Goal: Find specific page/section: Find specific page/section

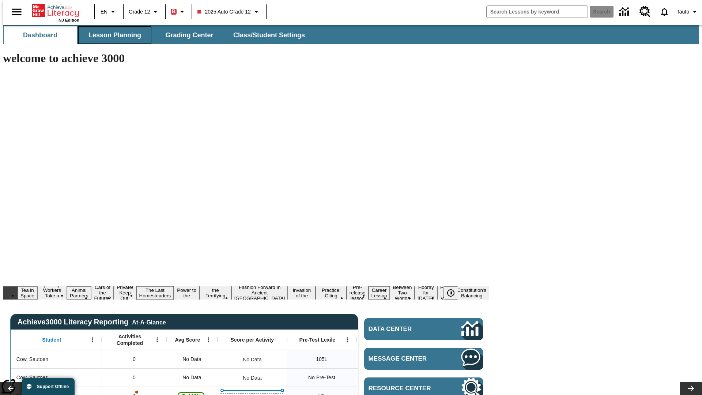
click at [112, 35] on span "Lesson Planning" at bounding box center [115, 35] width 53 height 8
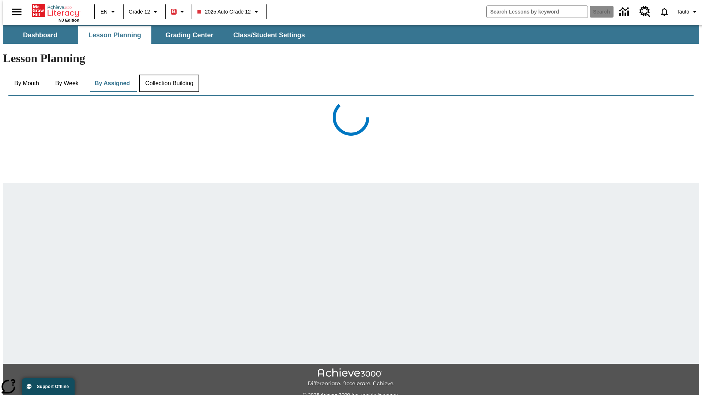
click at [169, 75] on button "Collection Building" at bounding box center [169, 84] width 60 height 18
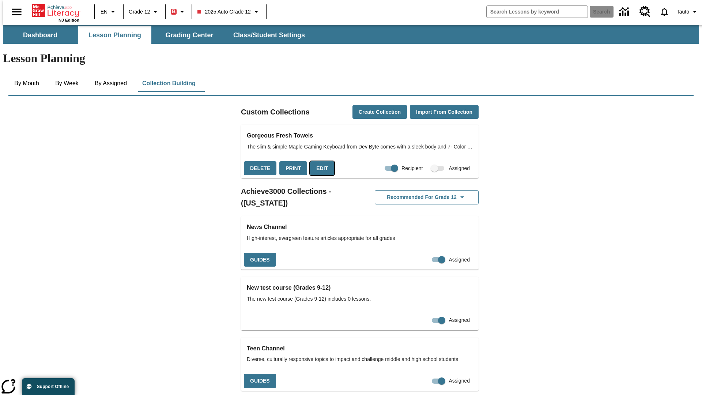
click at [319, 161] on button "Edit" at bounding box center [322, 168] width 24 height 14
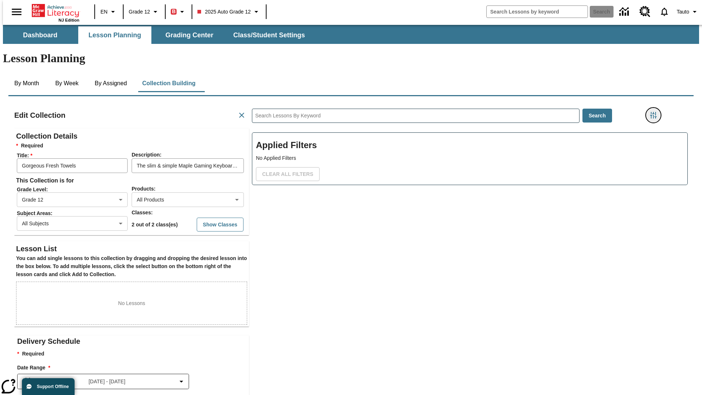
click at [656, 112] on icon "Filters Side menu" at bounding box center [654, 115] width 7 height 7
click at [527, 90] on body "Skip to main content NJ Edition EN Grade 12 B 2025 Auto Grade 12 Search 0 Tauto…" at bounding box center [351, 254] width 697 height 459
